Goal: Task Accomplishment & Management: Manage account settings

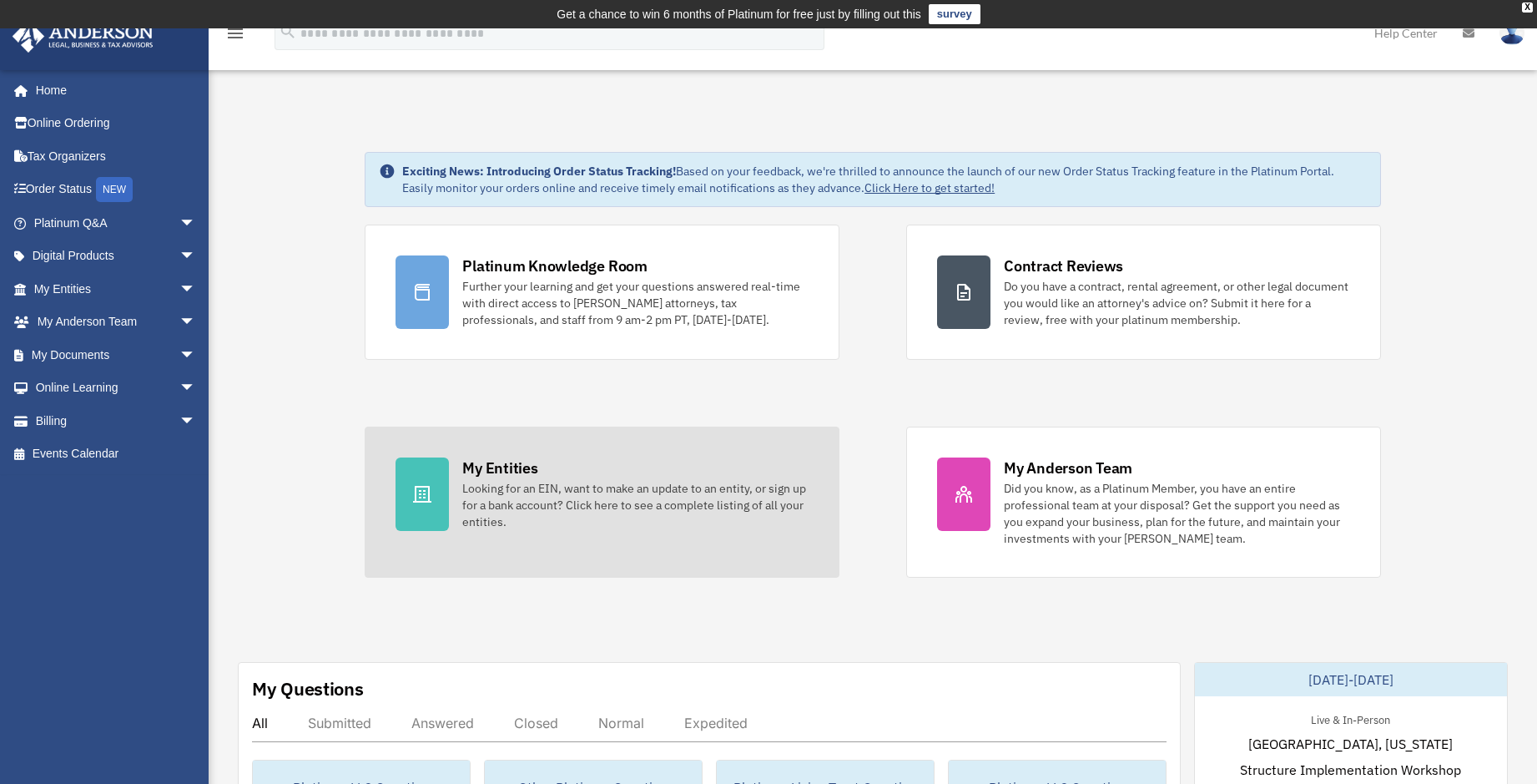
click at [427, 487] on icon at bounding box center [422, 494] width 18 height 17
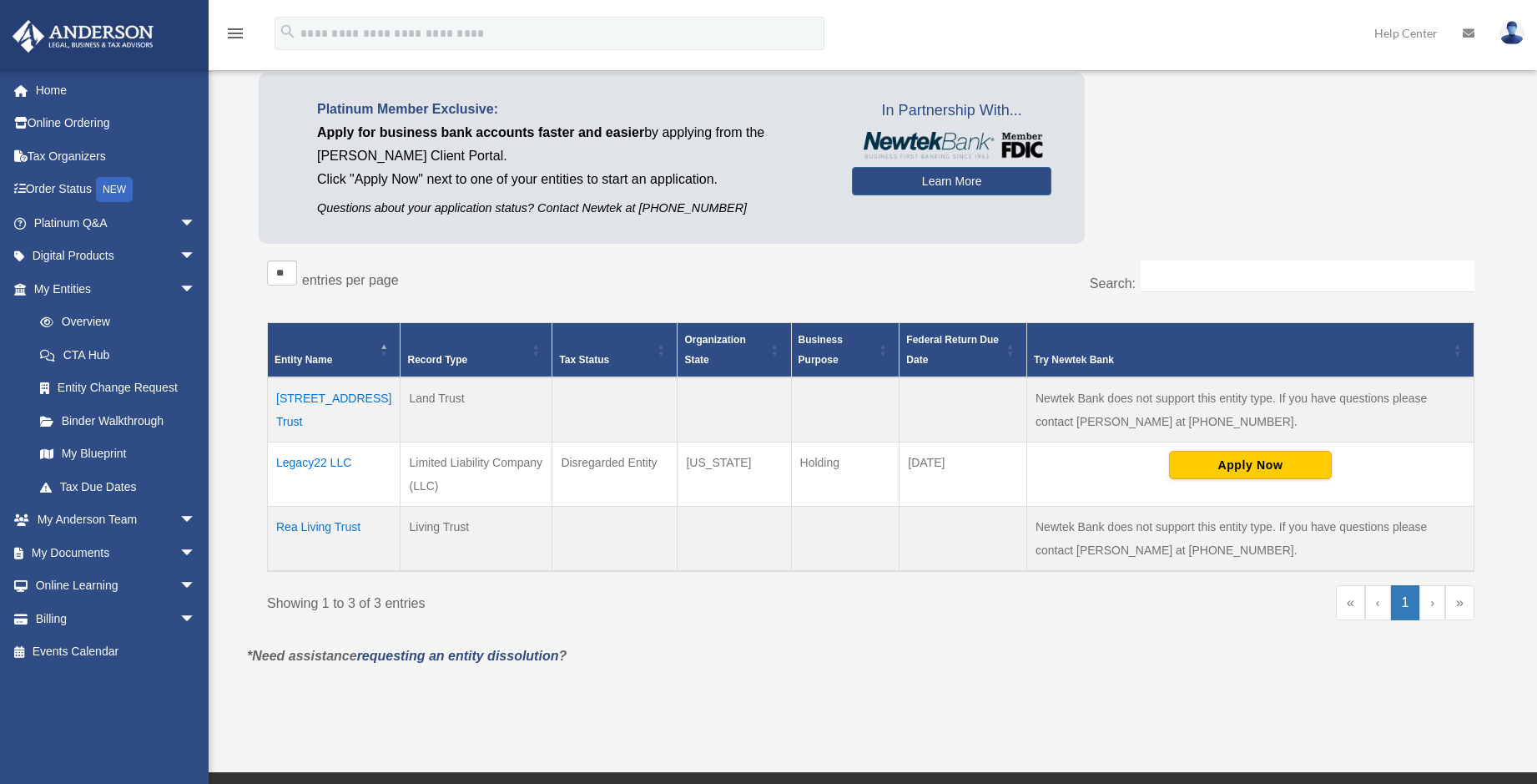
scroll to position [167, 0]
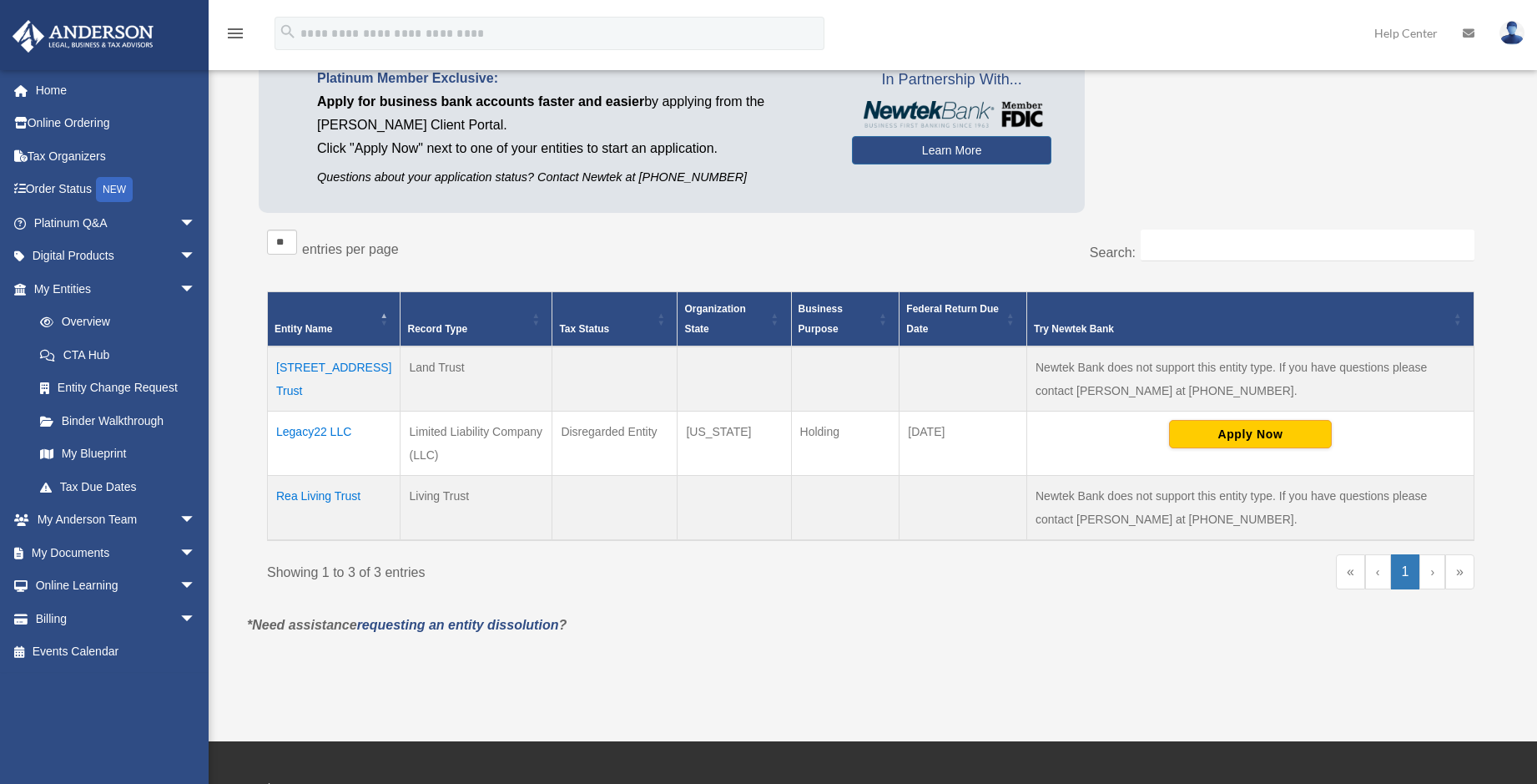
click at [307, 430] on td "Legacy22 LLC" at bounding box center [334, 443] width 133 height 64
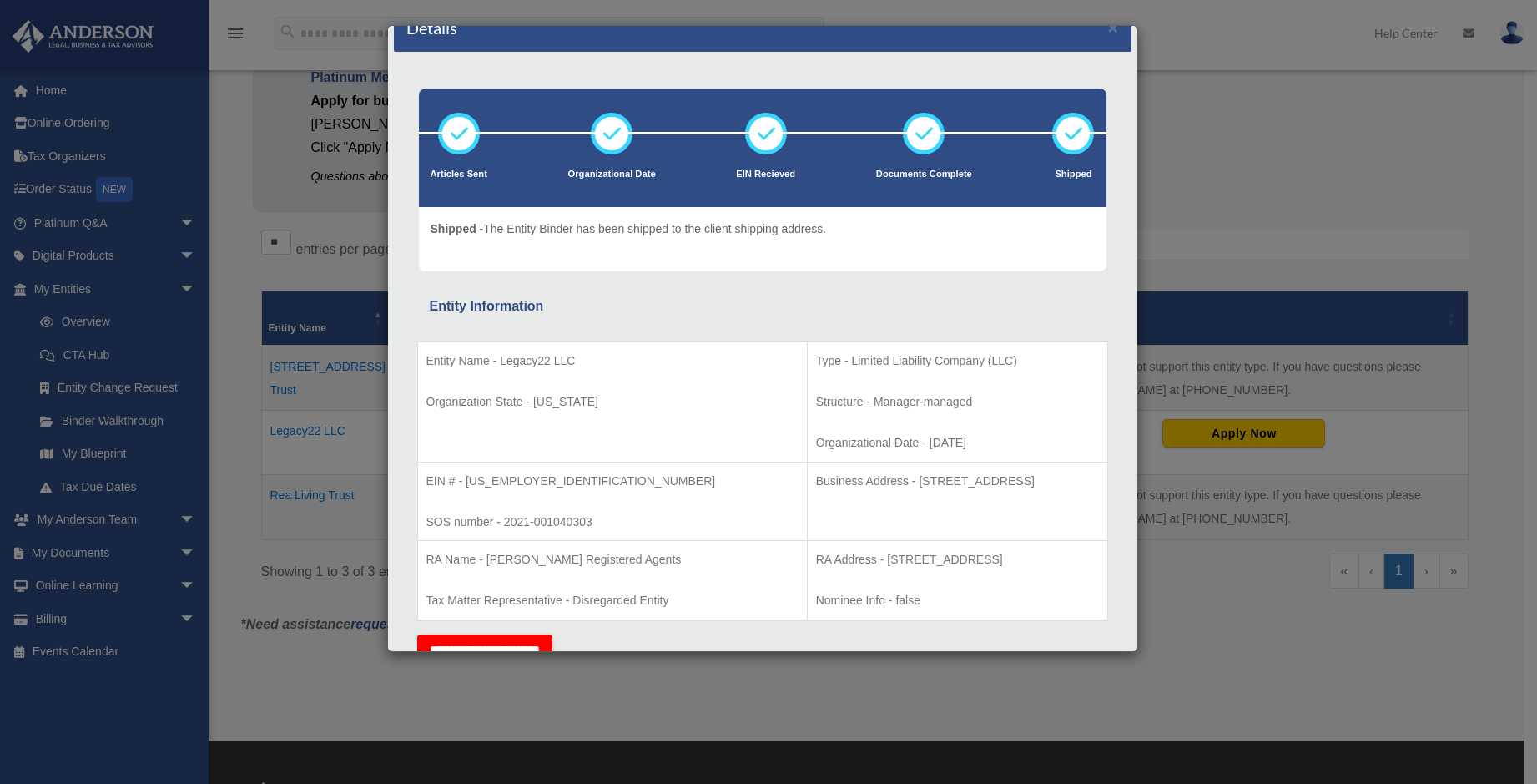
scroll to position [0, 0]
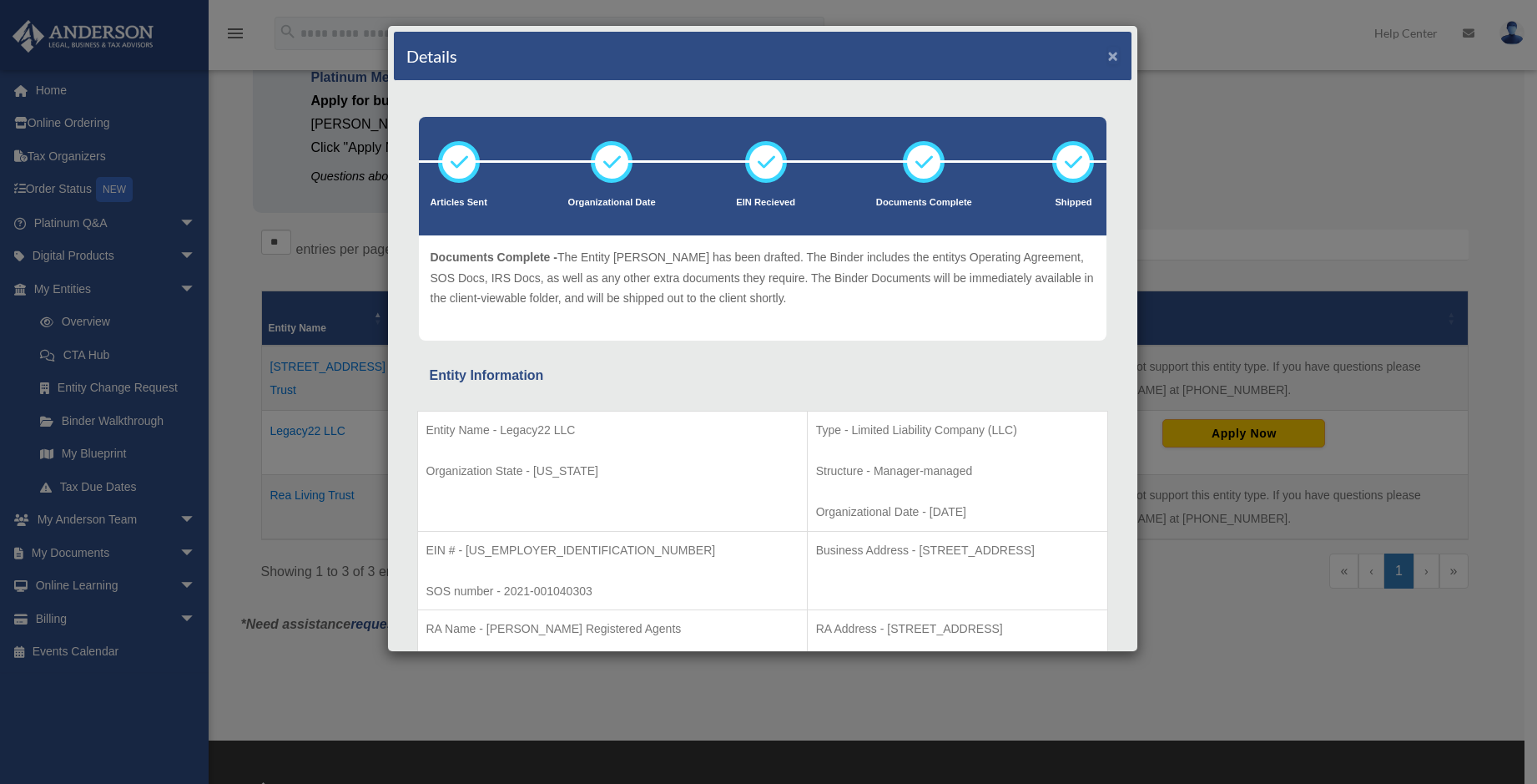
click at [1109, 54] on button "×" at bounding box center [1113, 55] width 11 height 17
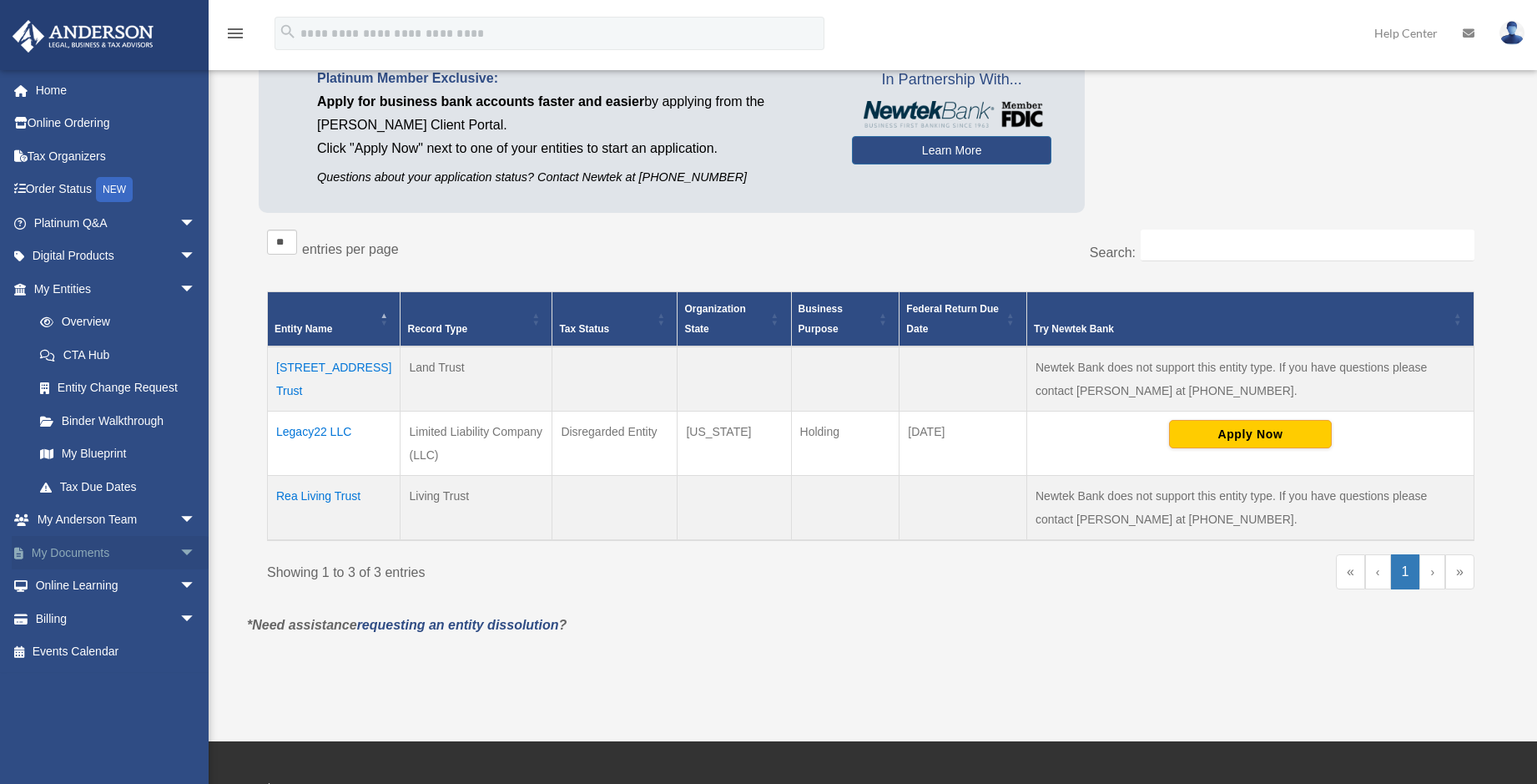
click at [180, 553] on span "arrow_drop_down" at bounding box center [196, 552] width 33 height 34
click at [69, 585] on link "Box" at bounding box center [122, 586] width 198 height 33
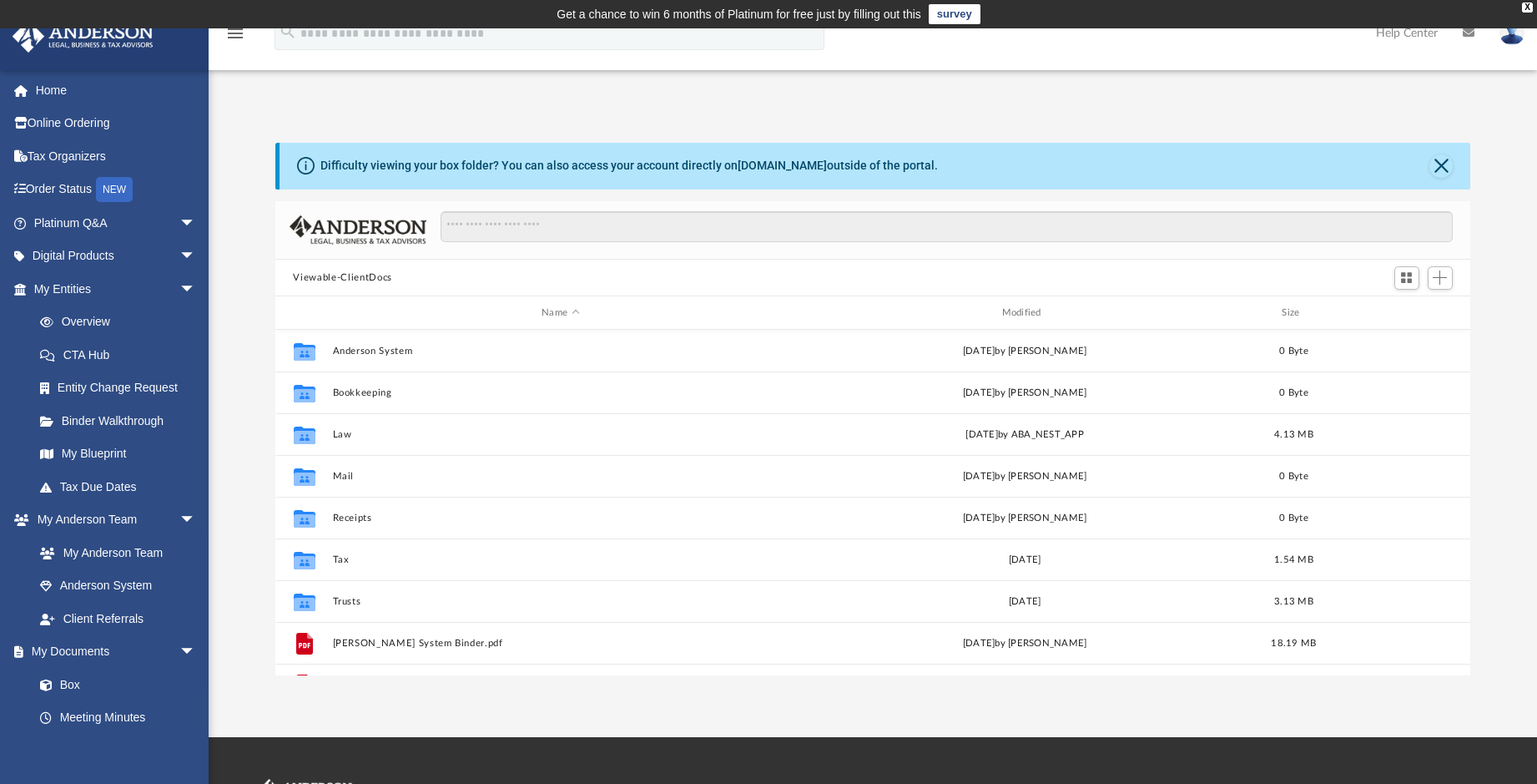
scroll to position [367, 1183]
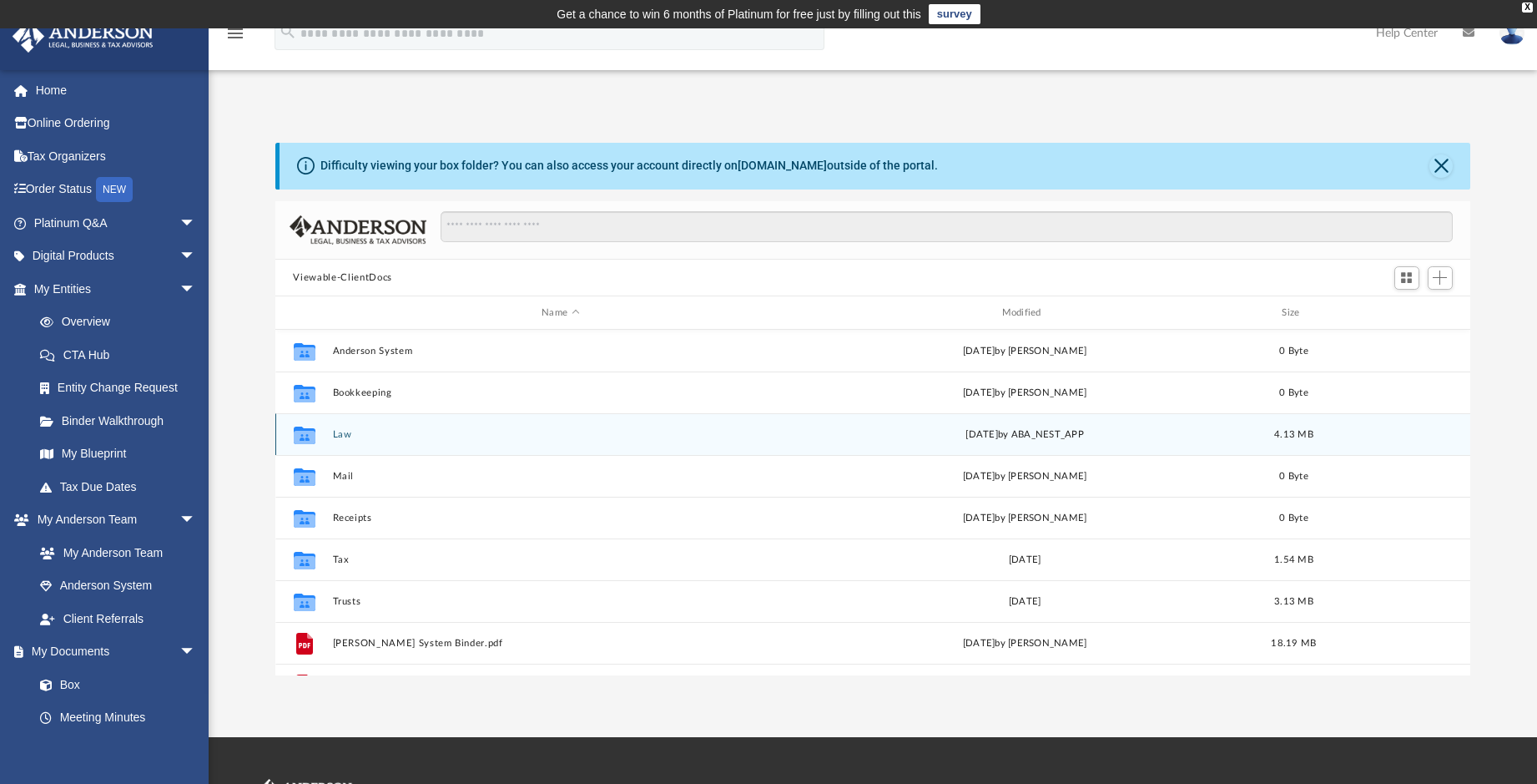
click at [310, 434] on icon "grid" at bounding box center [304, 437] width 21 height 14
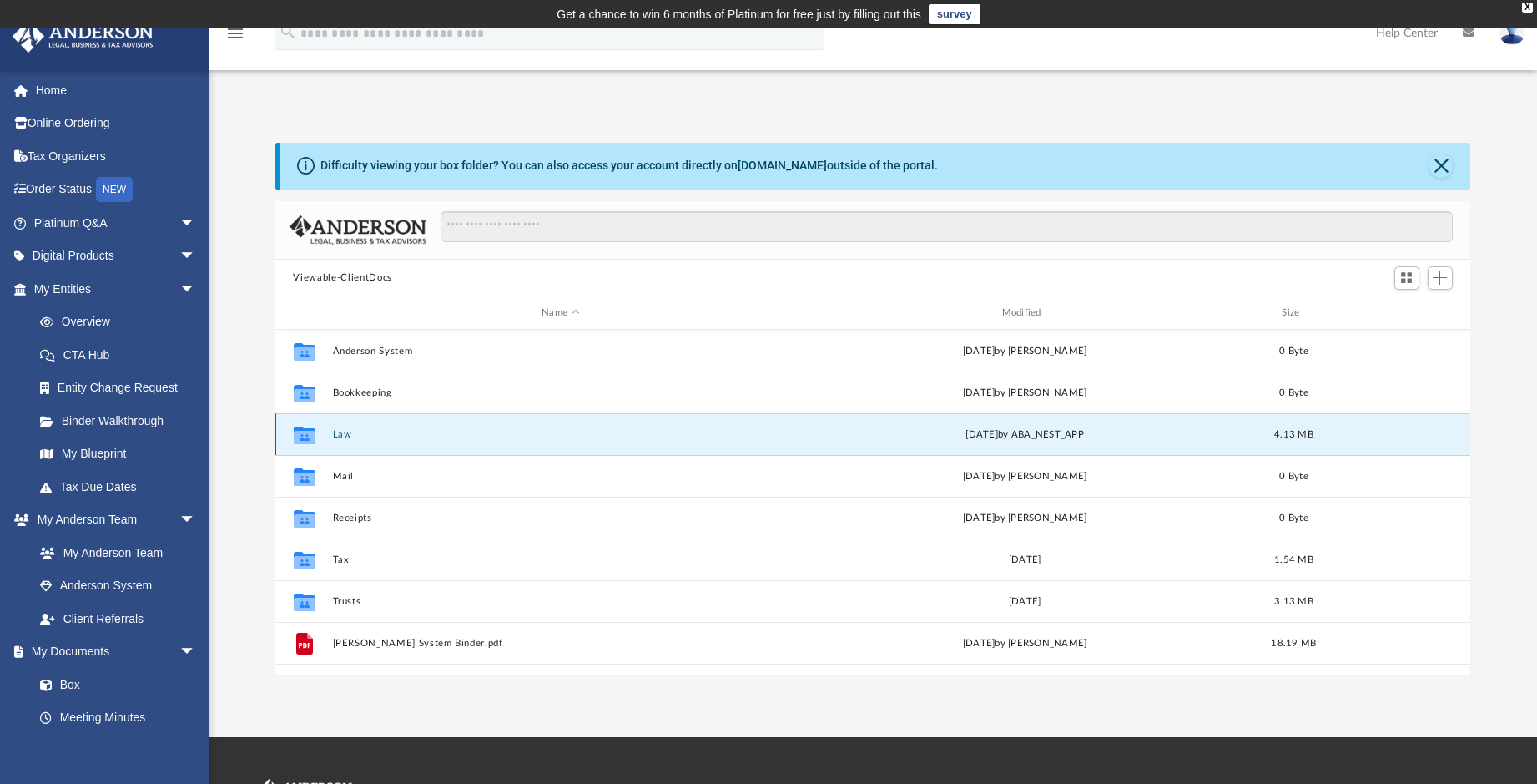
click at [300, 435] on icon "grid" at bounding box center [304, 437] width 21 height 14
click at [997, 435] on div "Mon Sep 1 2025 by ABA_NEST_APP" at bounding box center [1024, 434] width 457 height 15
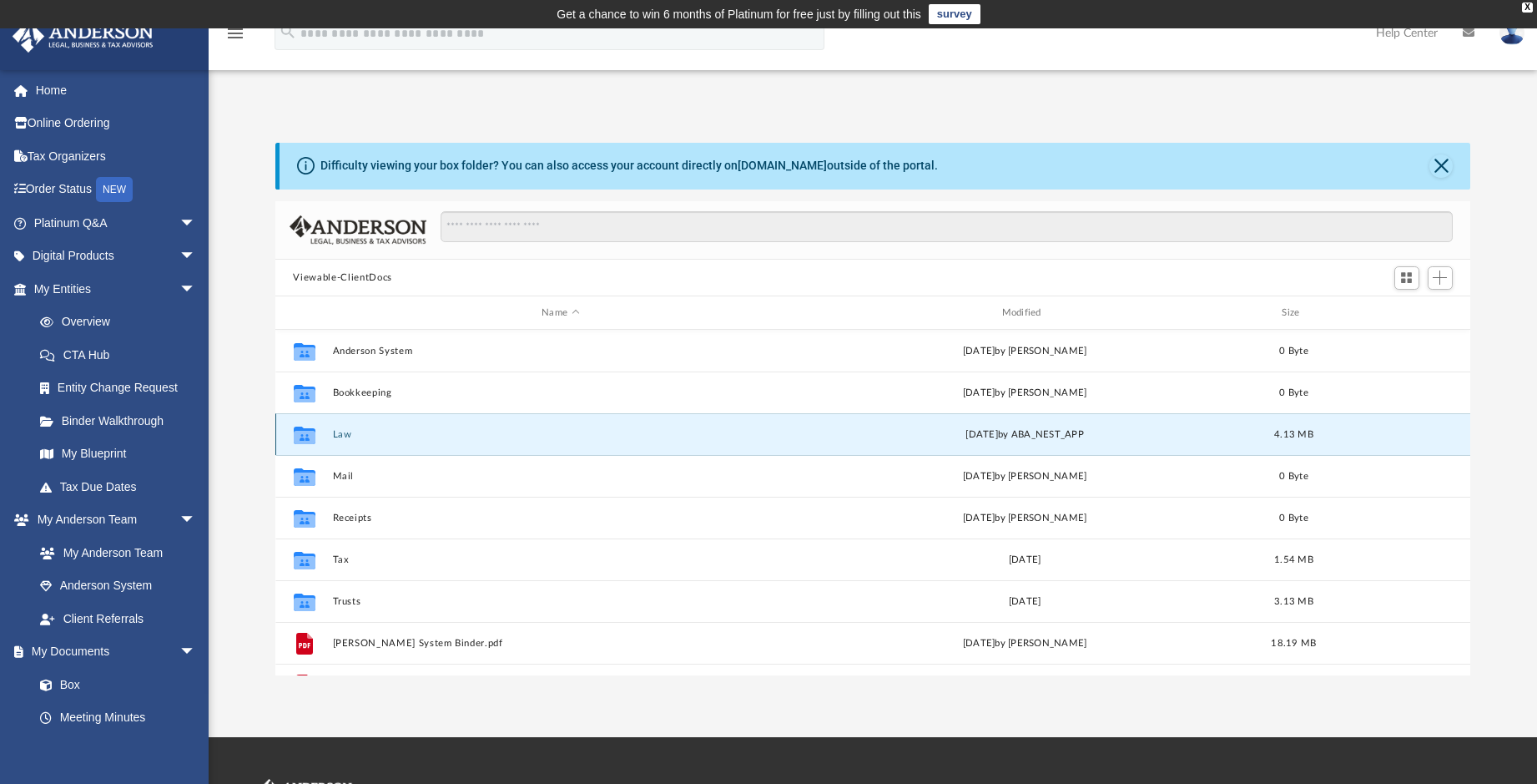
click at [294, 435] on icon "grid" at bounding box center [304, 437] width 21 height 14
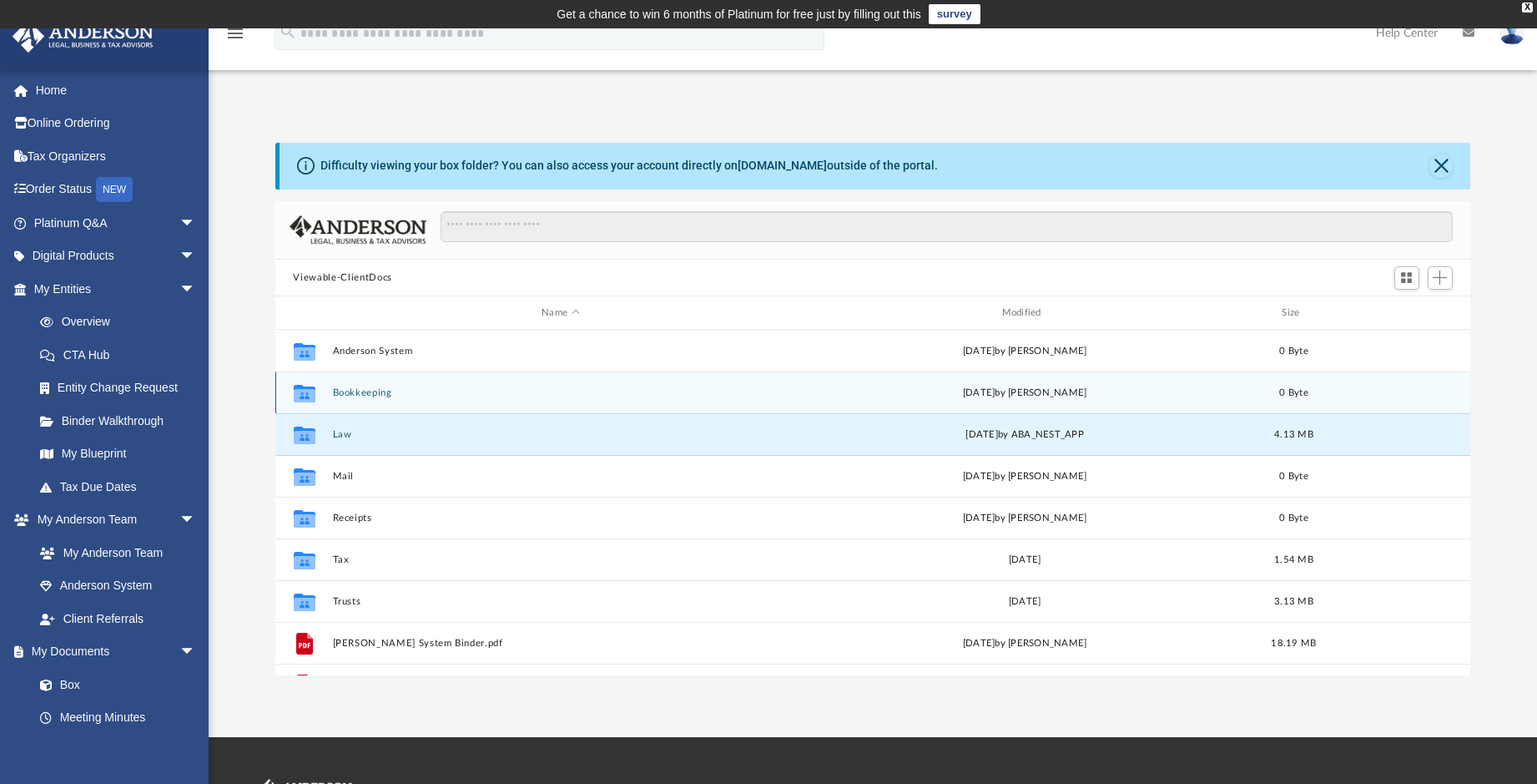
click at [299, 394] on icon "grid" at bounding box center [304, 395] width 21 height 14
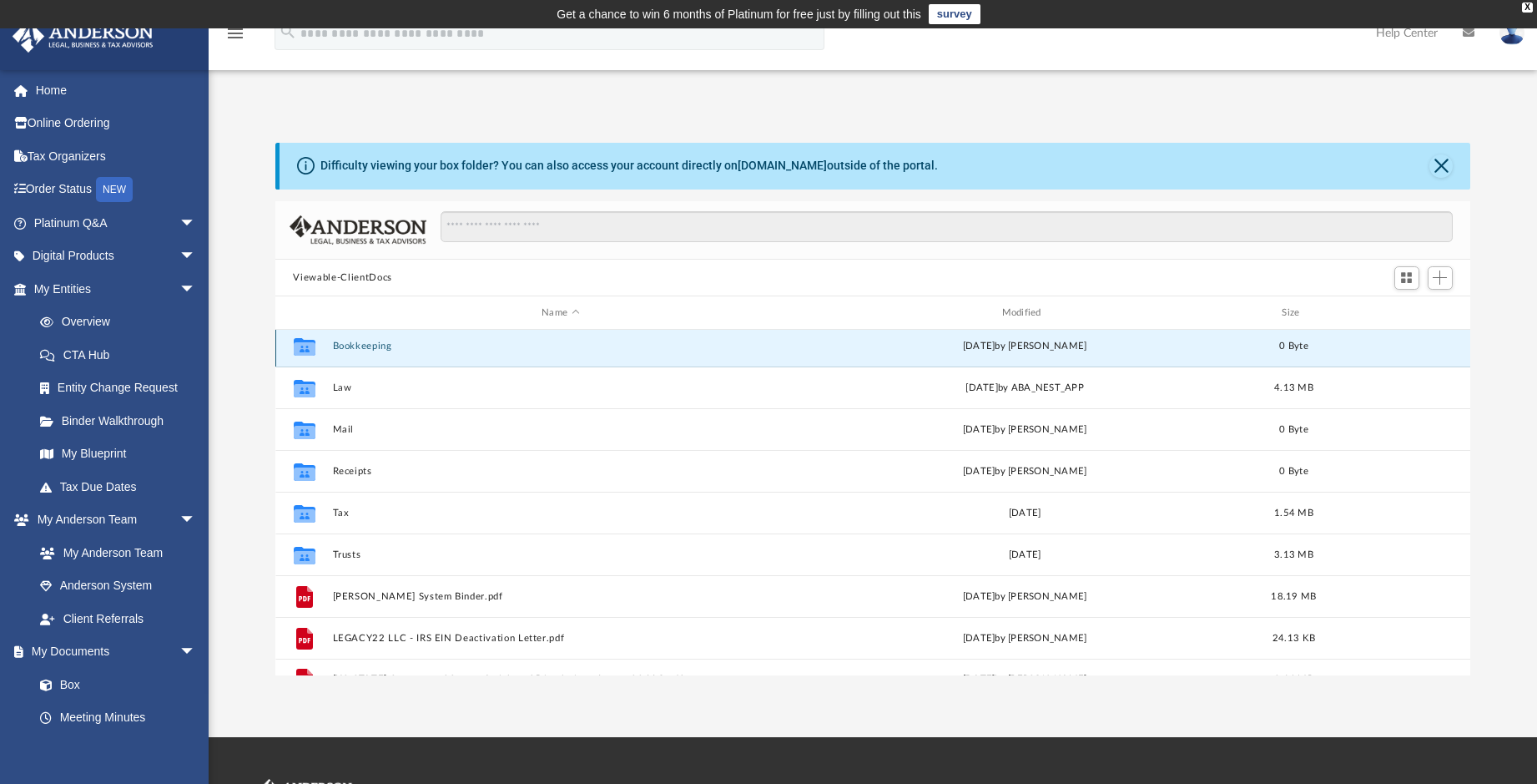
scroll to position [72, 0]
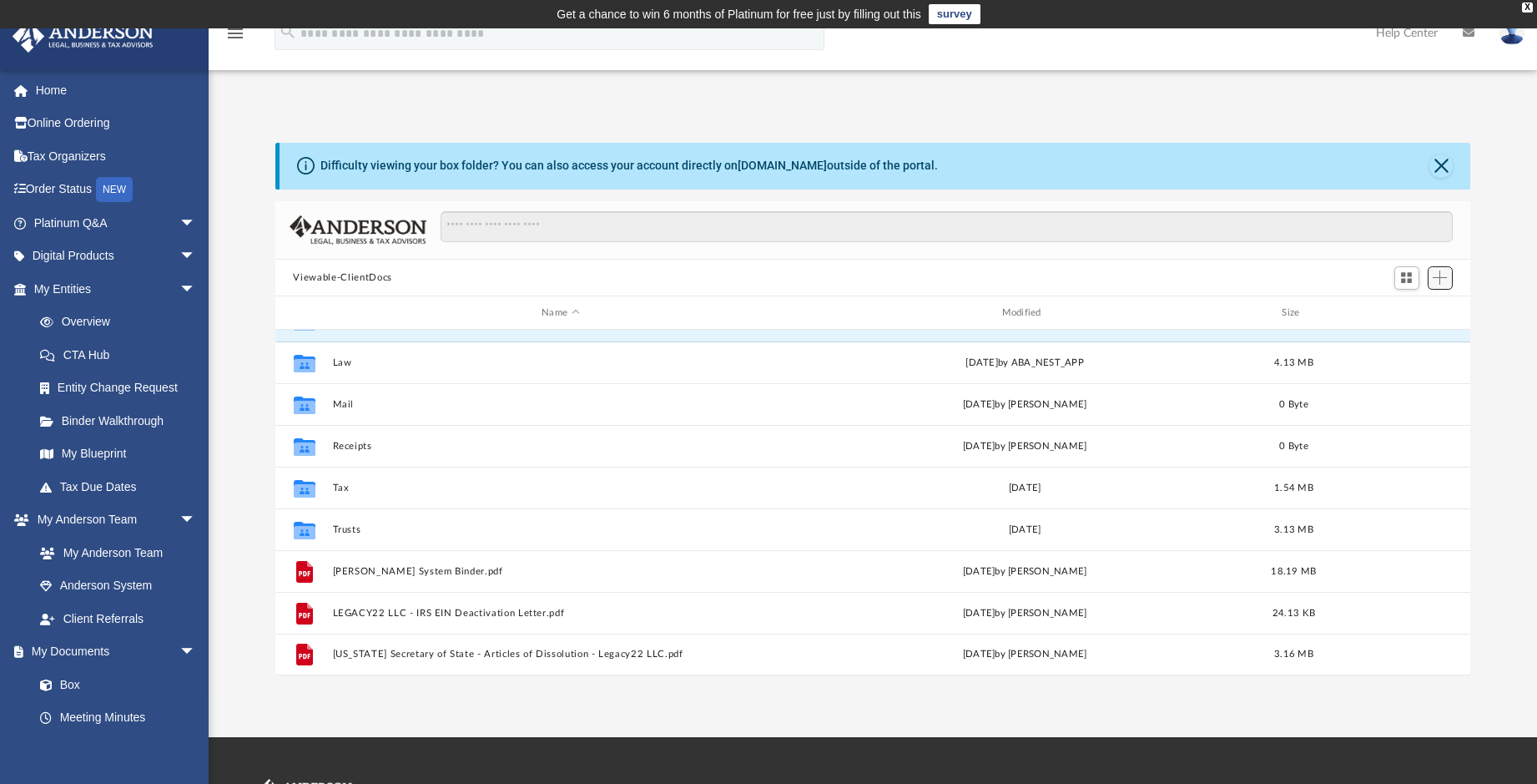
click at [1442, 280] on span "Add" at bounding box center [1440, 277] width 15 height 15
click at [1396, 313] on li "Upload" at bounding box center [1417, 312] width 53 height 17
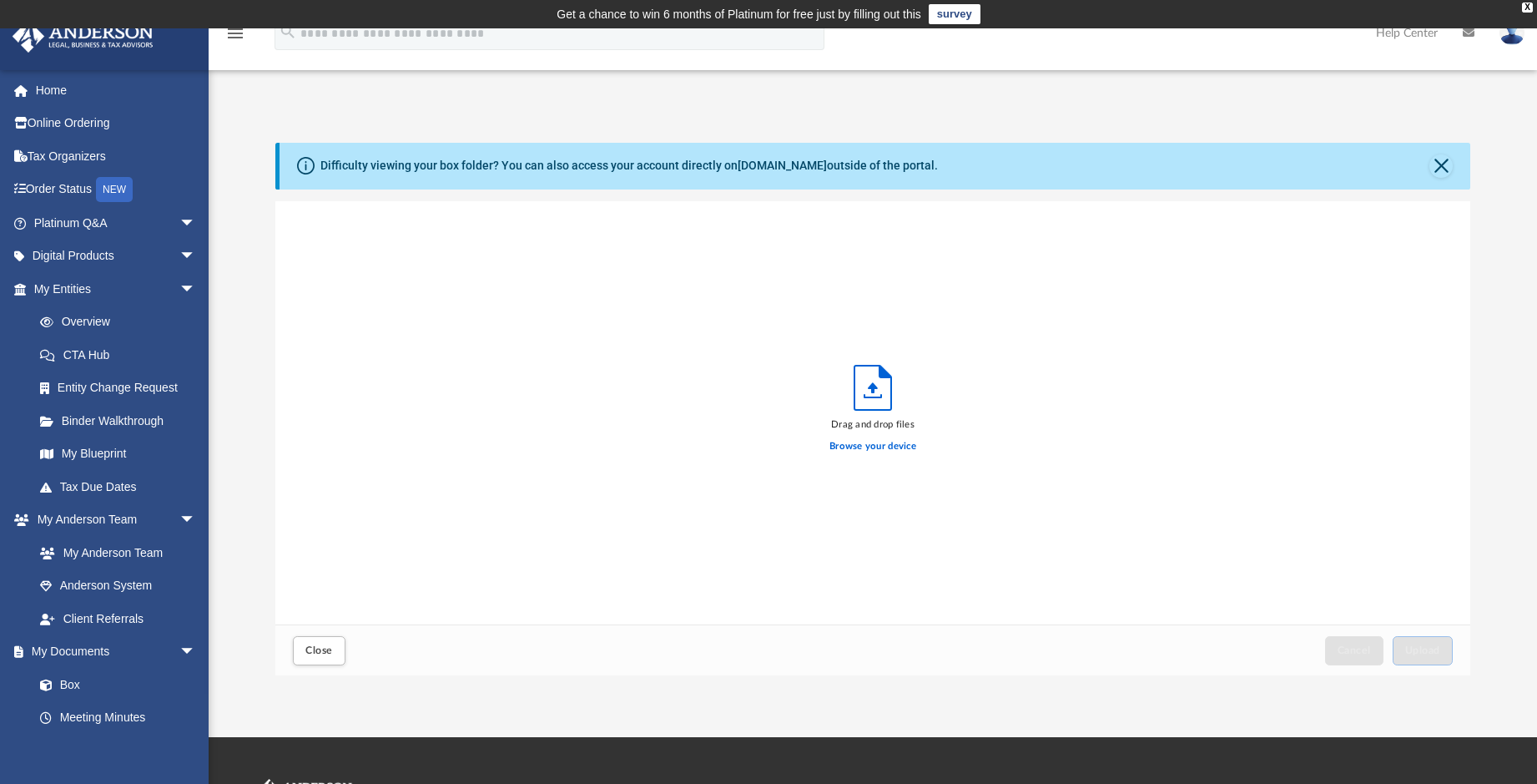
scroll to position [411, 1183]
click at [870, 447] on label "Browse your device" at bounding box center [872, 446] width 86 height 15
click at [0, 0] on input "Browse your device" at bounding box center [0, 0] width 0 height 0
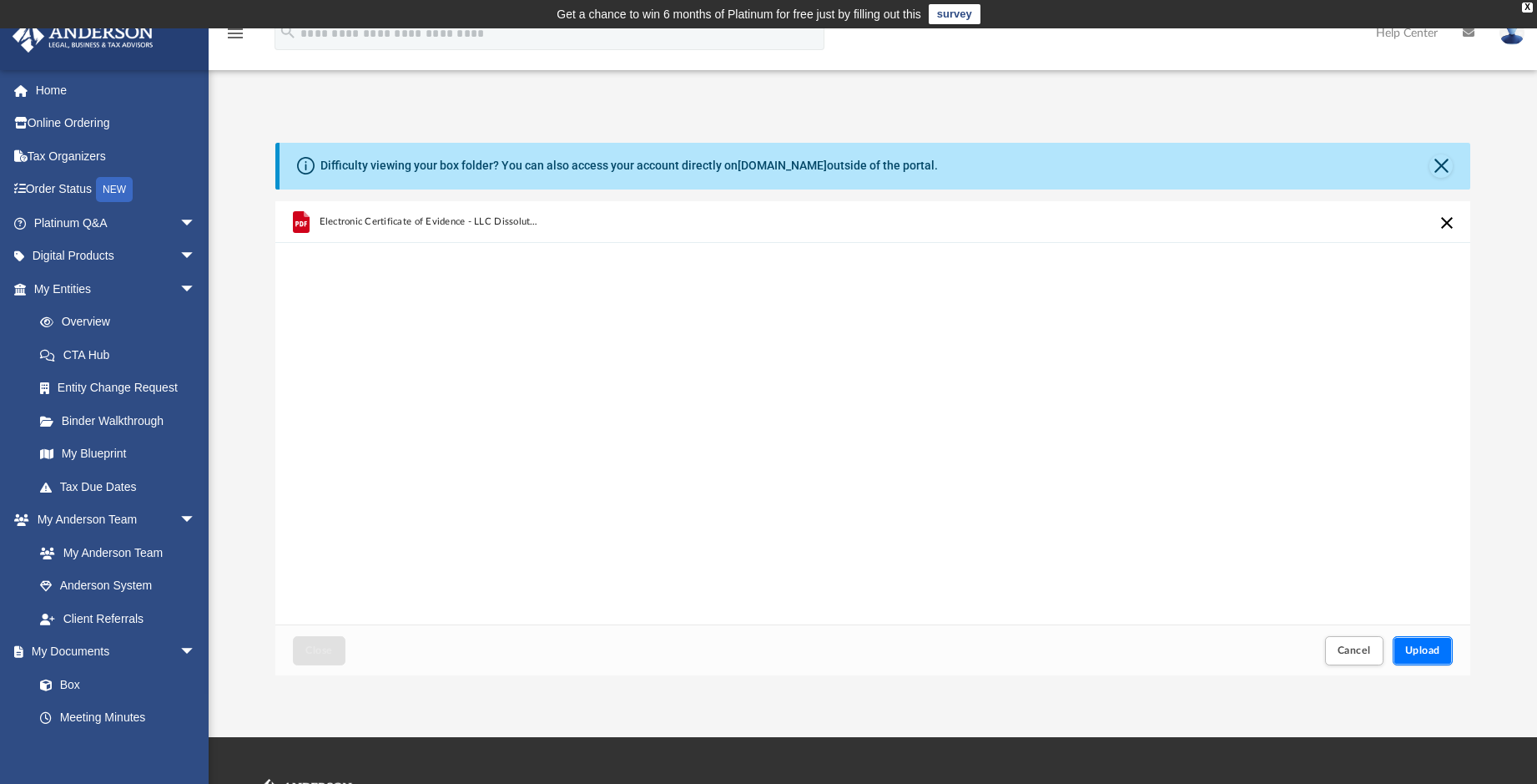
click at [1419, 652] on span "Upload" at bounding box center [1423, 650] width 35 height 10
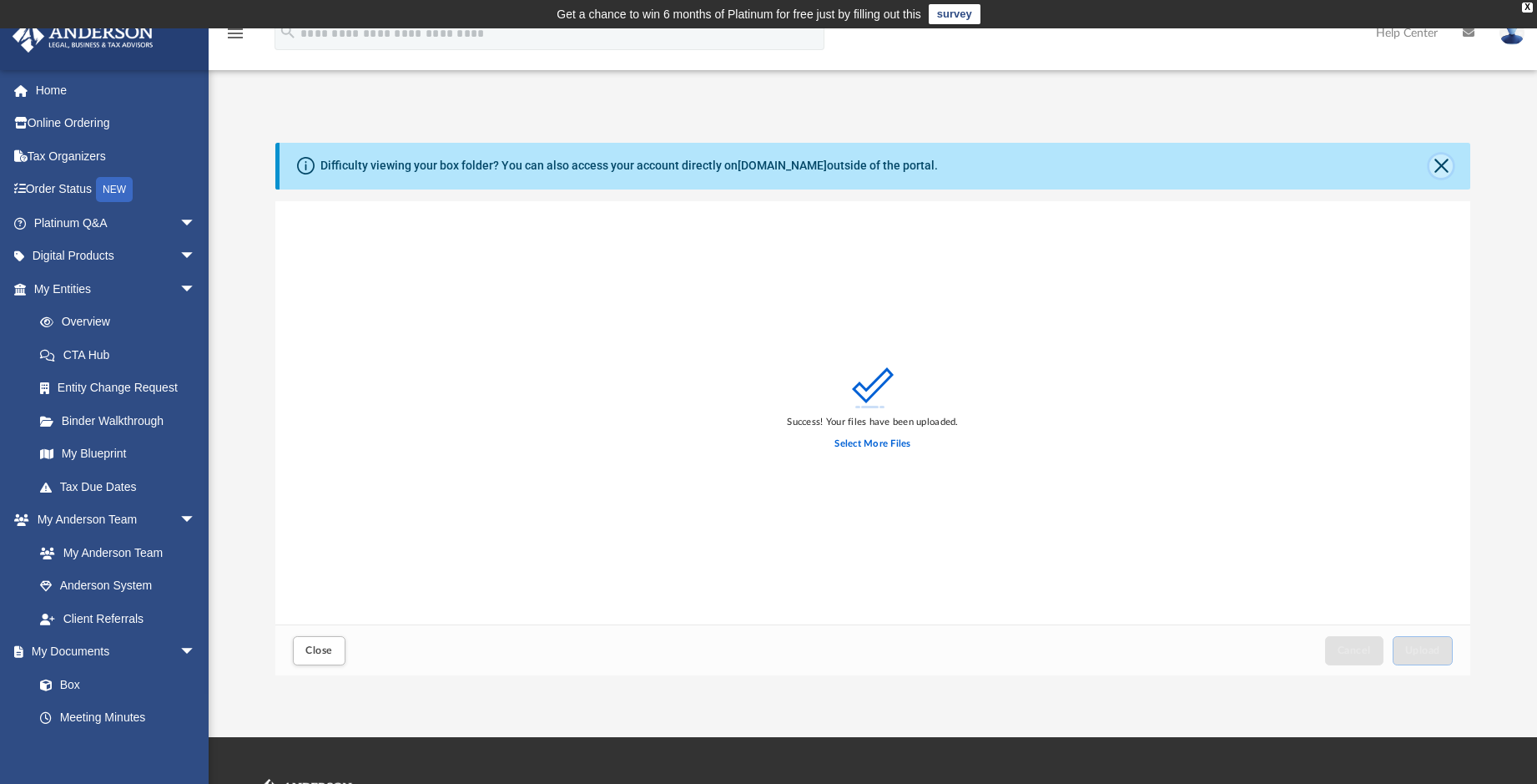
click at [1444, 163] on button "Close" at bounding box center [1441, 166] width 23 height 23
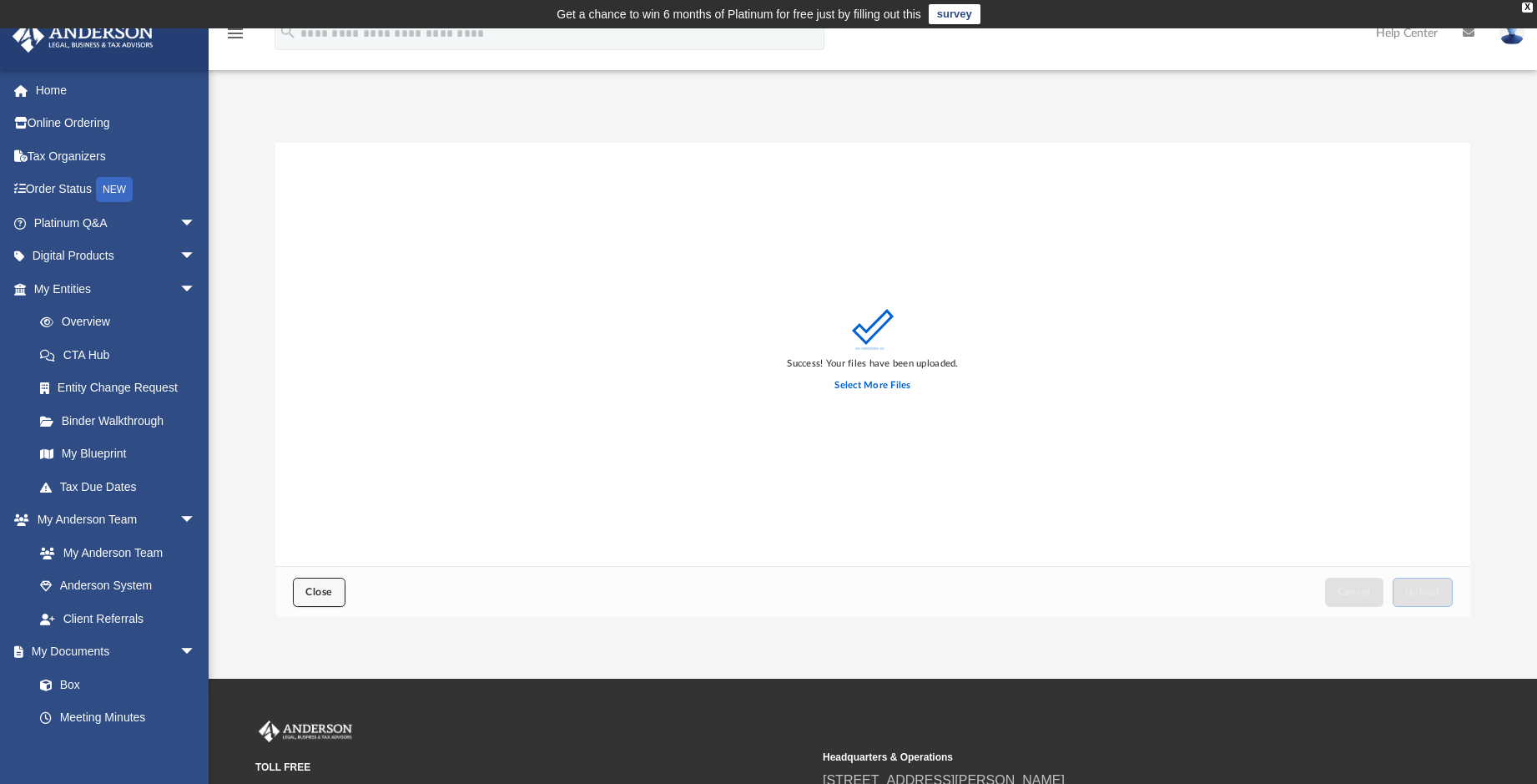
click at [334, 592] on button "Close" at bounding box center [319, 592] width 51 height 29
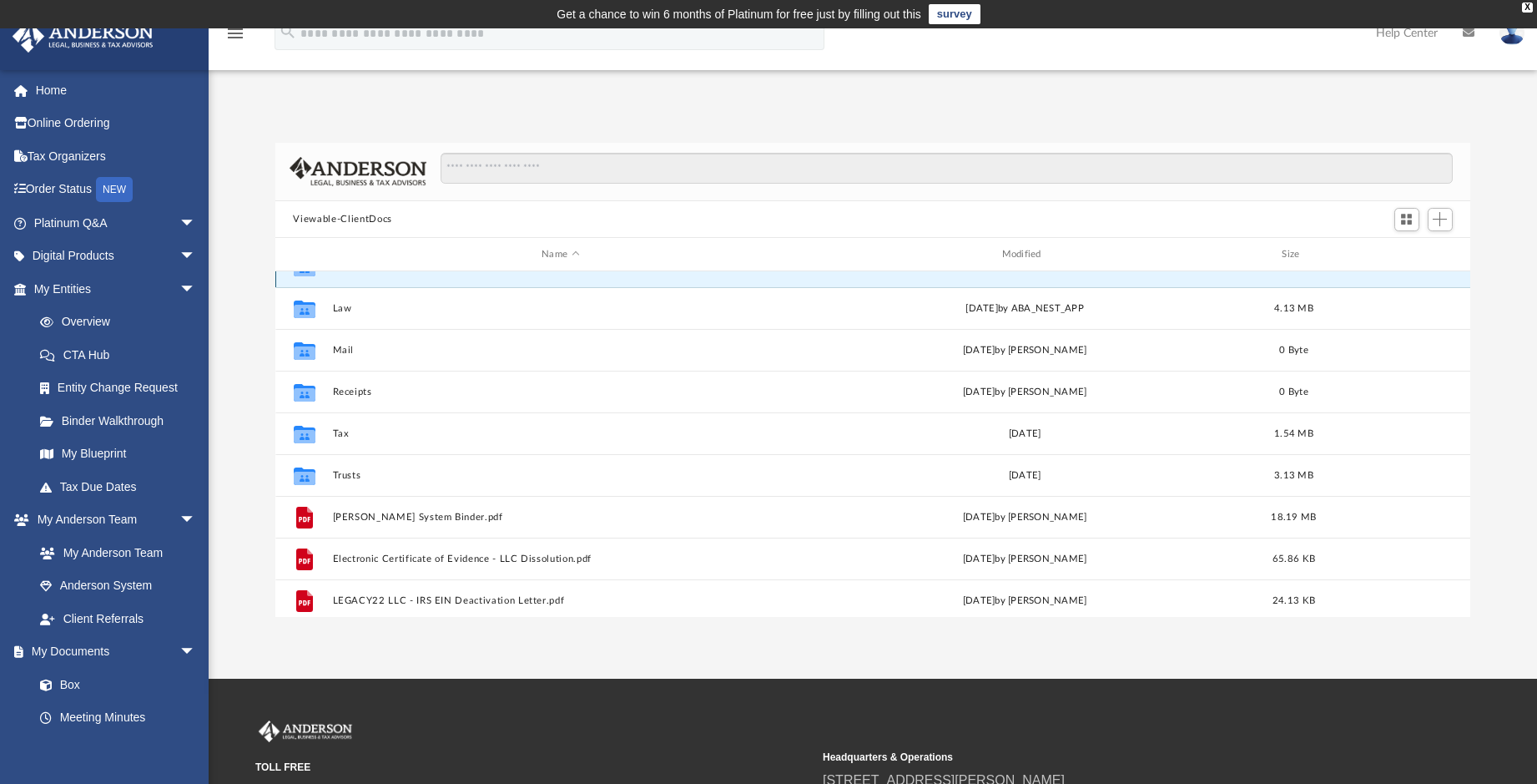
scroll to position [114, 0]
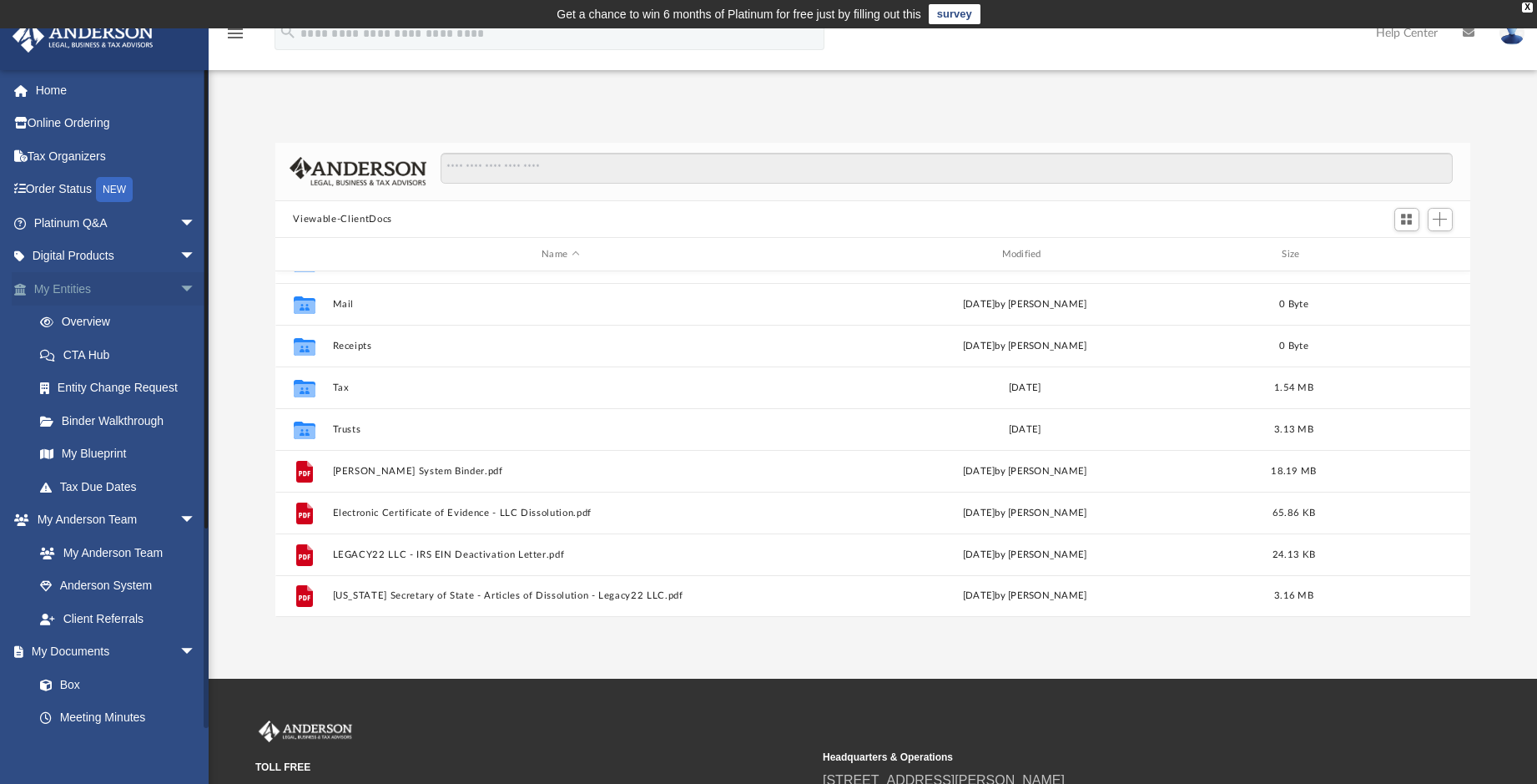
click at [74, 287] on link "My Entities arrow_drop_down" at bounding box center [117, 289] width 210 height 33
click at [78, 319] on link "Overview" at bounding box center [122, 322] width 198 height 33
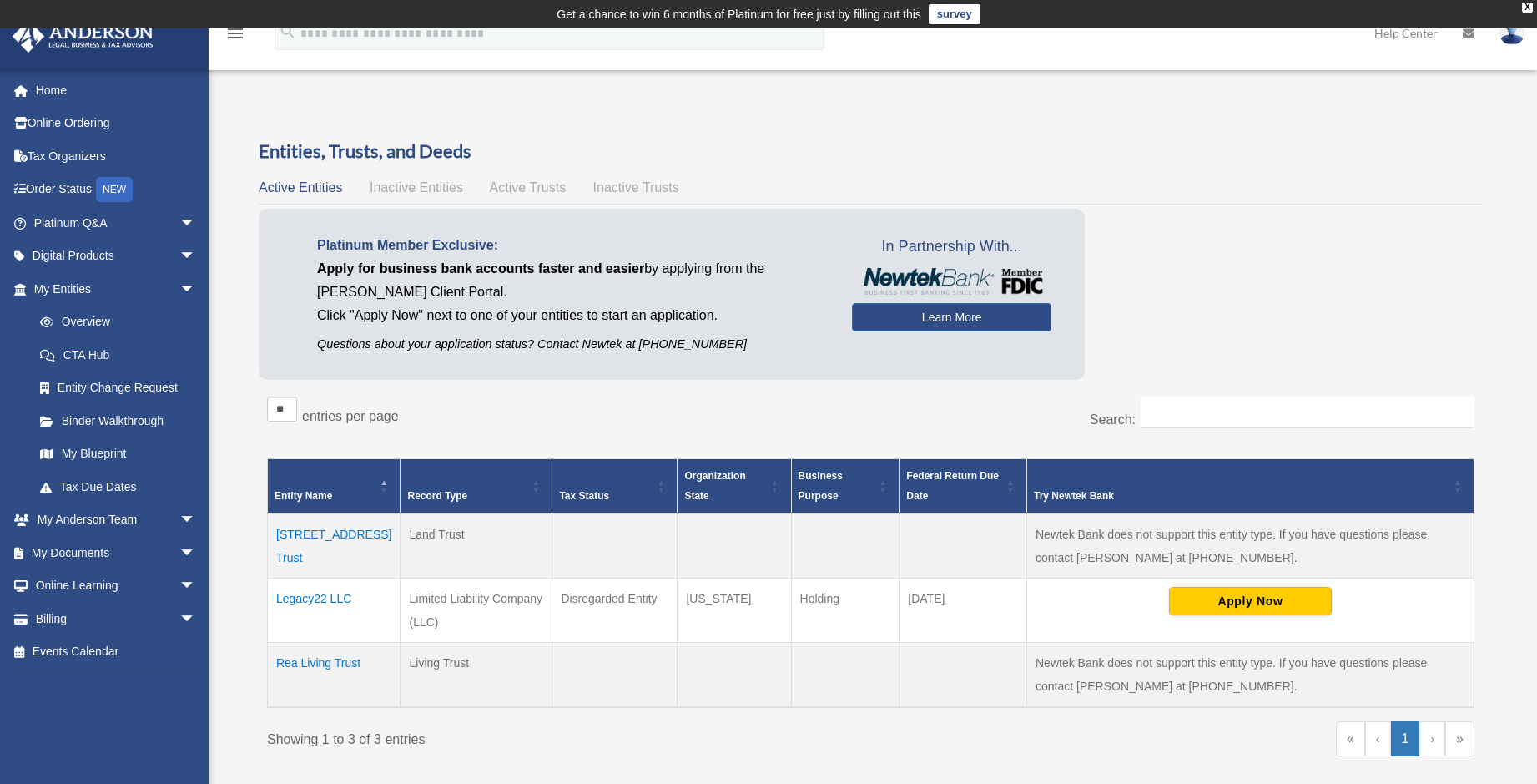
click at [311, 598] on td "Legacy22 LLC" at bounding box center [334, 609] width 133 height 64
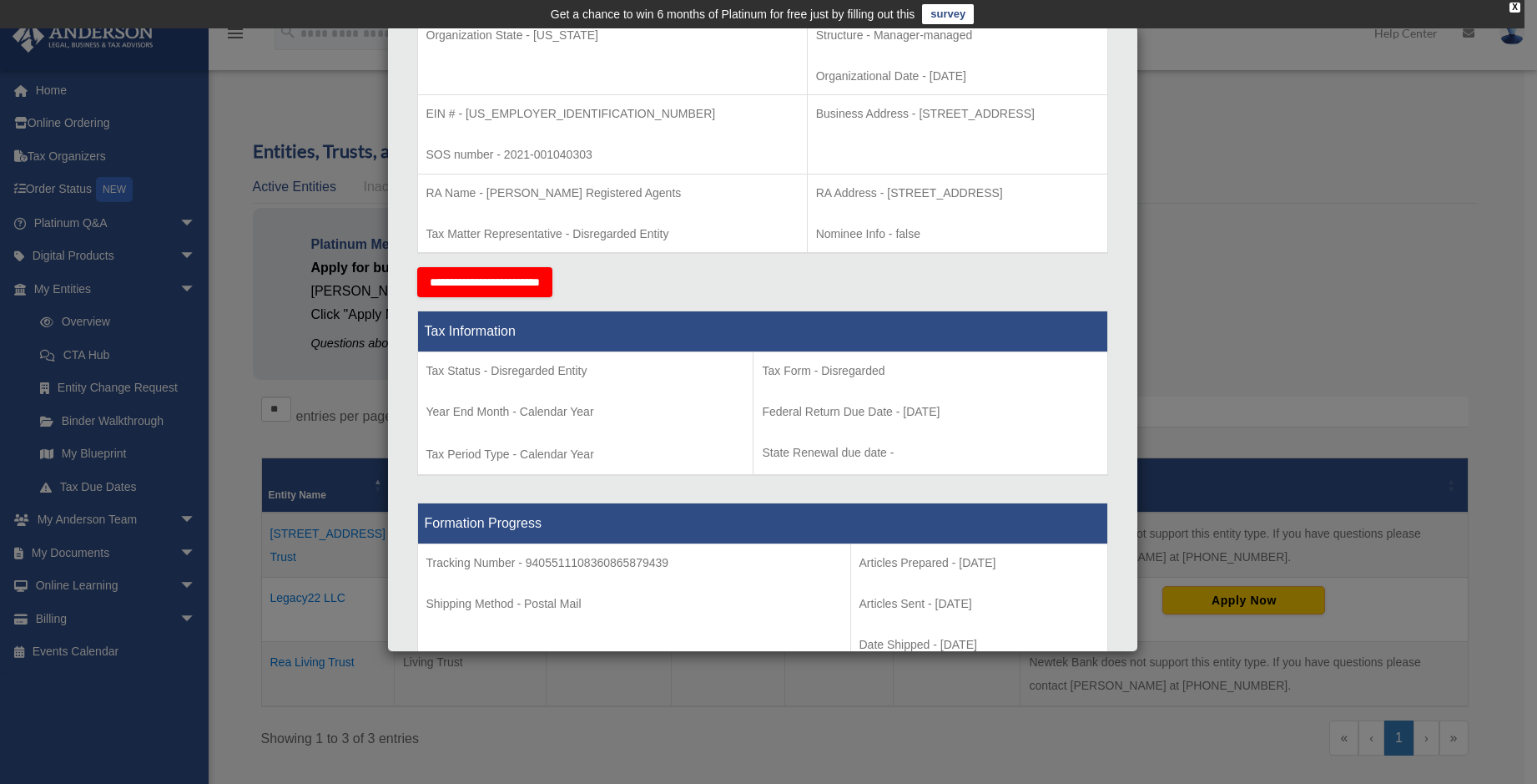
scroll to position [417, 0]
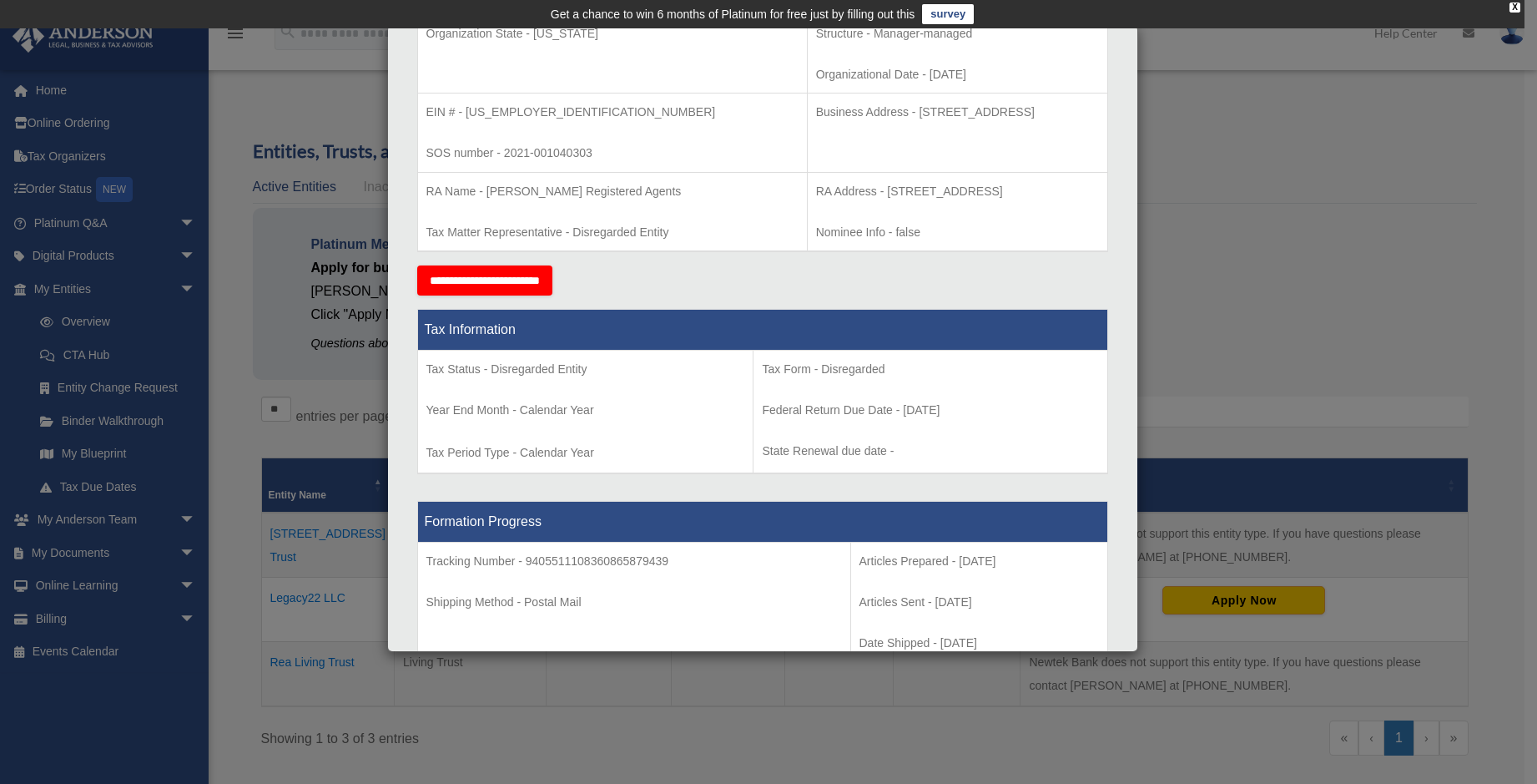
click at [507, 284] on input "**********" at bounding box center [484, 280] width 135 height 30
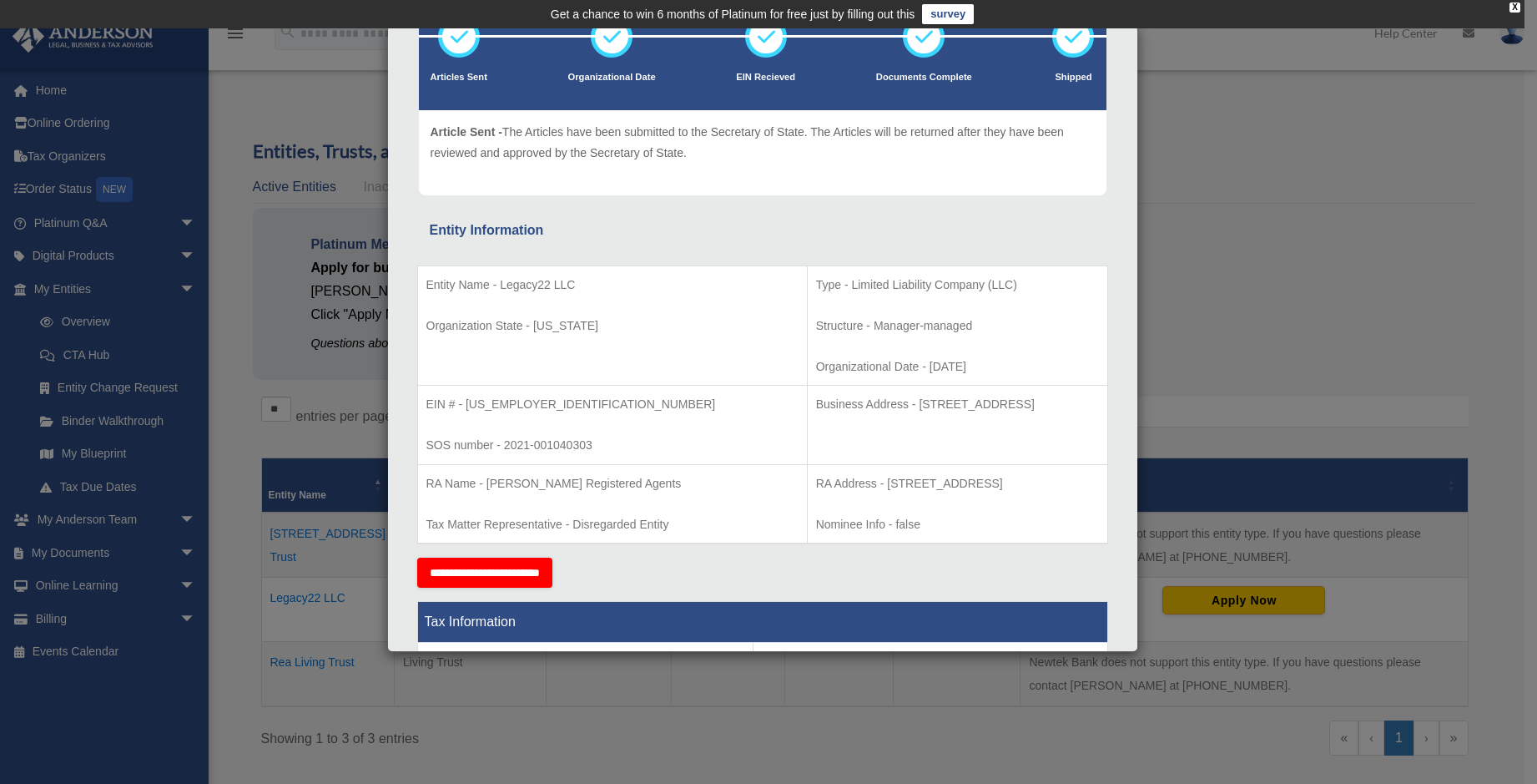
scroll to position [0, 0]
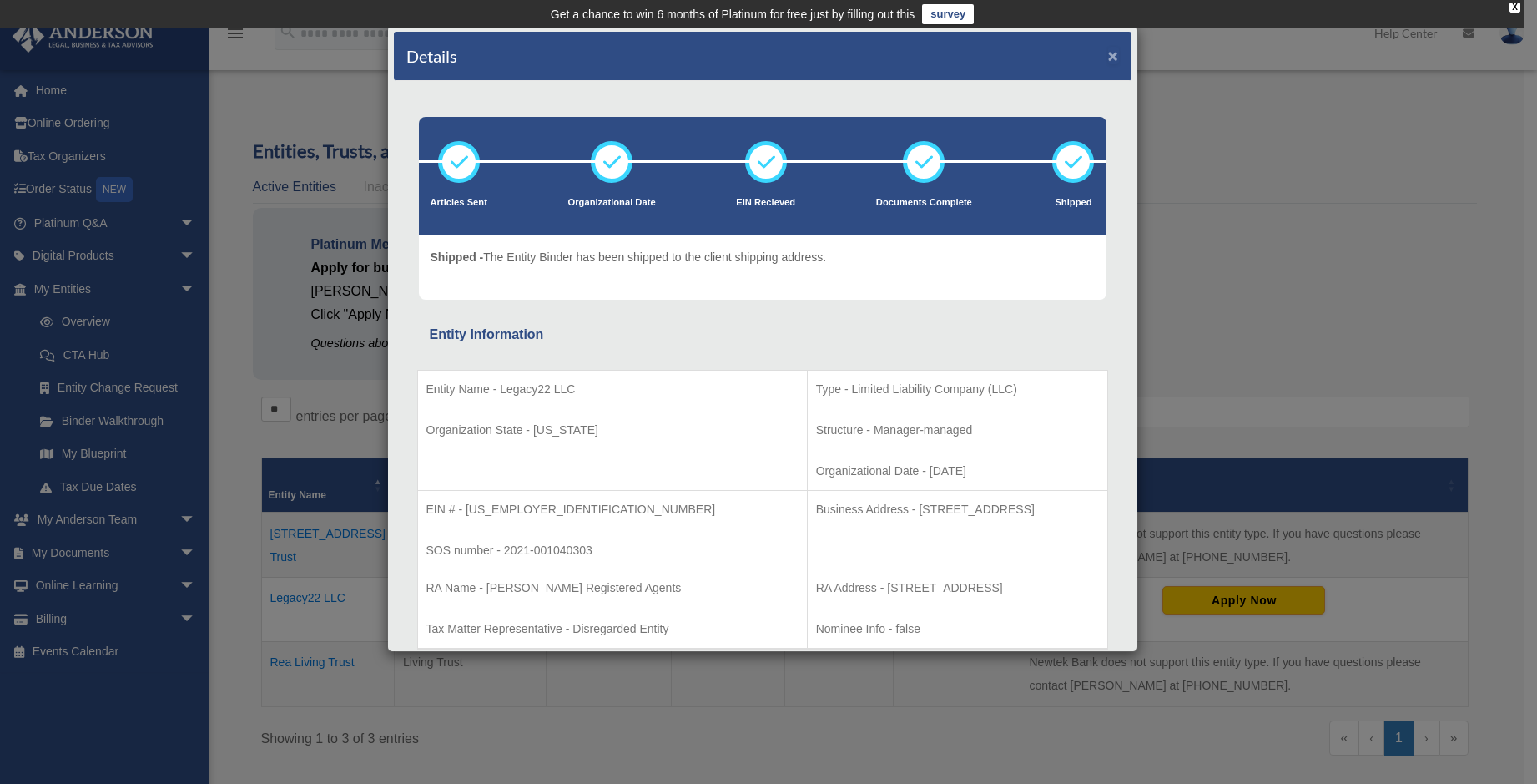
click at [1109, 56] on button "×" at bounding box center [1113, 55] width 11 height 17
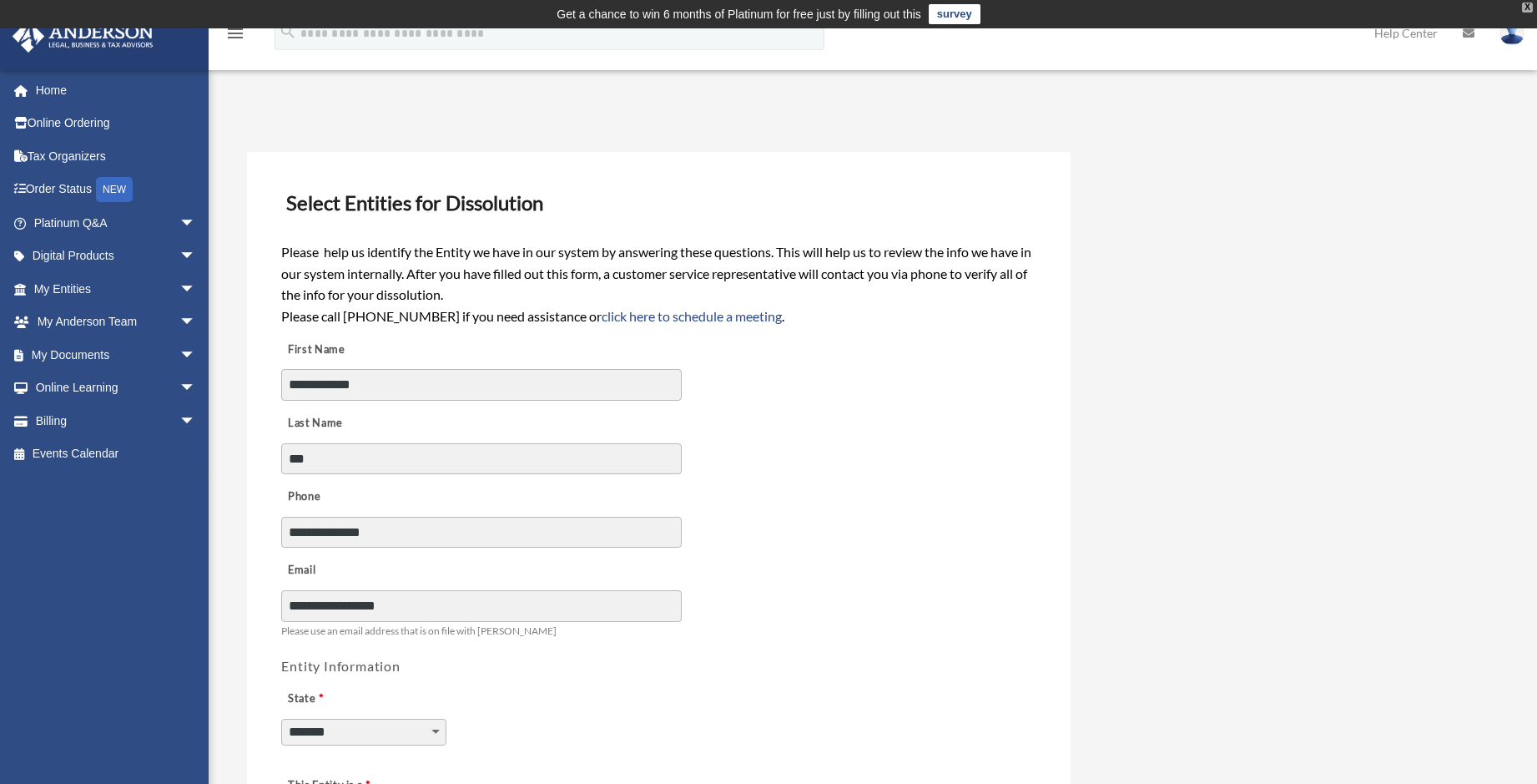
click at [1525, 5] on div "X" at bounding box center [1527, 8] width 11 height 10
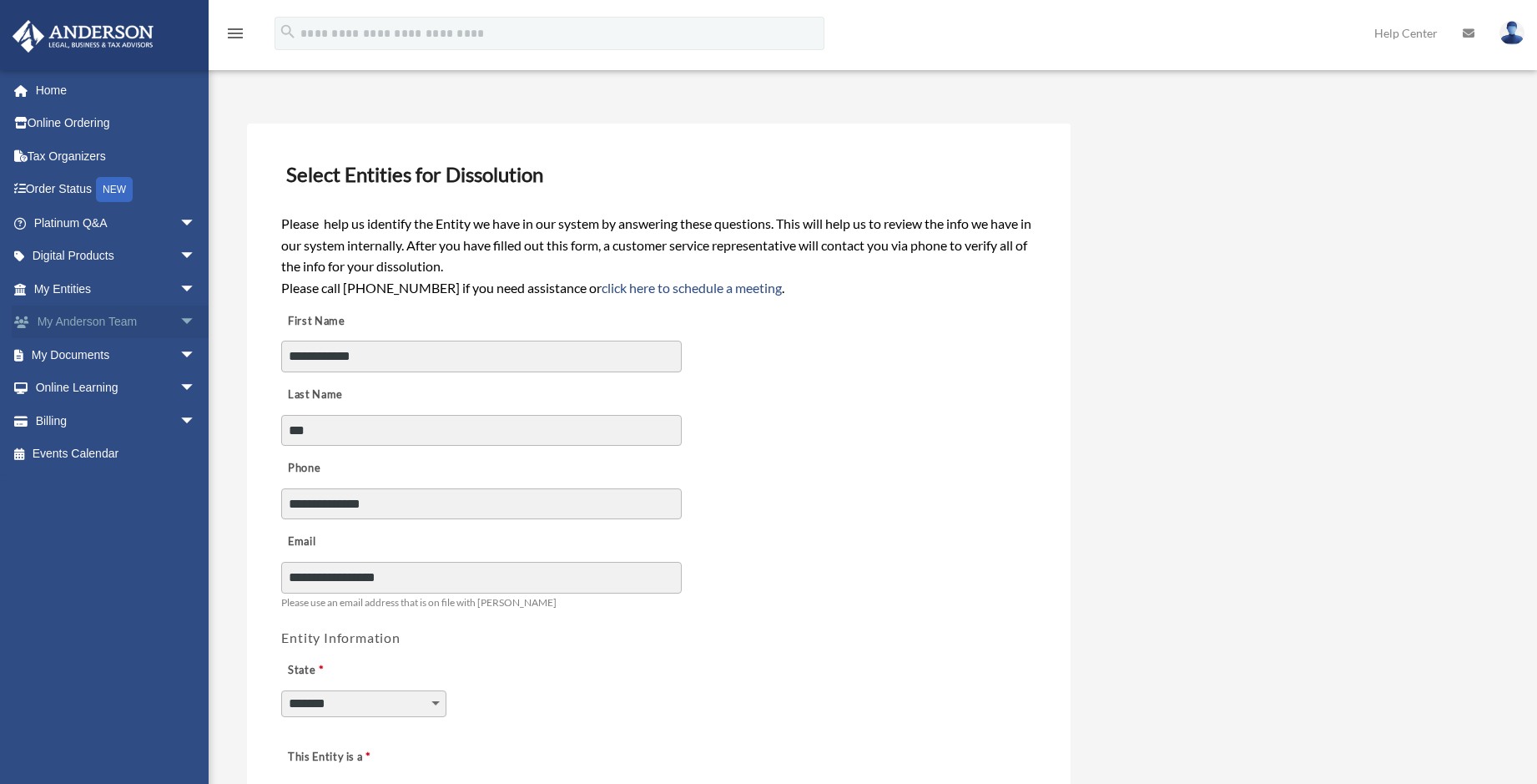
click at [84, 323] on link "My Anderson Team arrow_drop_down" at bounding box center [117, 322] width 210 height 33
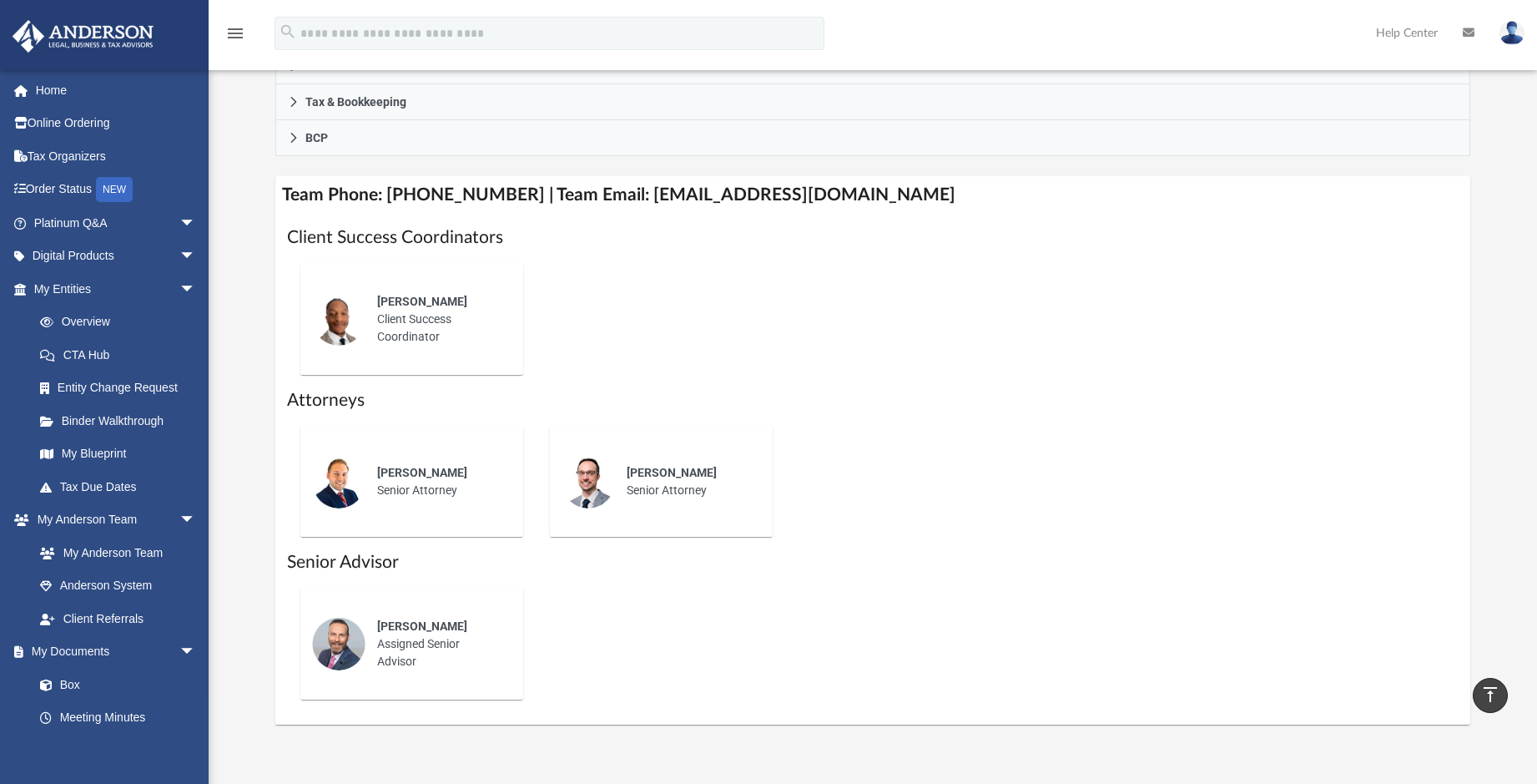
scroll to position [584, 0]
